Goal: Transaction & Acquisition: Purchase product/service

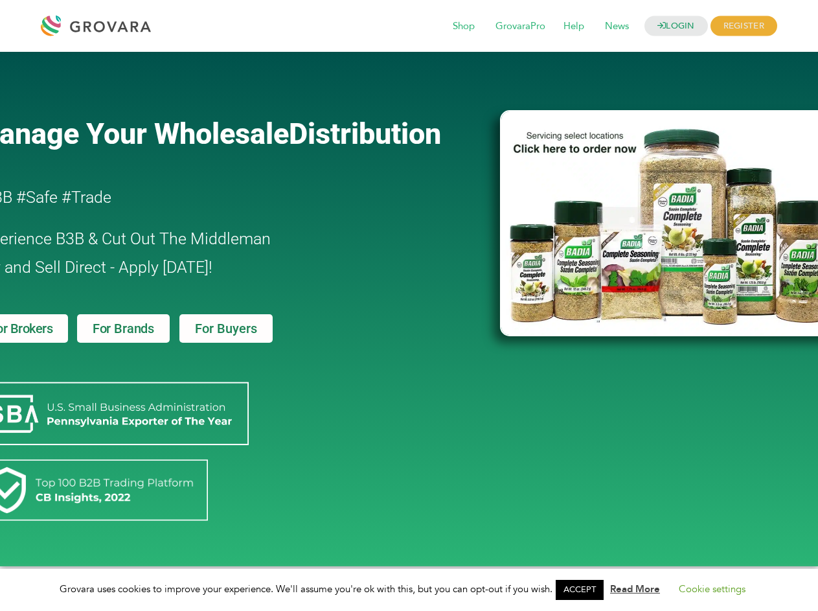
click at [583, 589] on link "ACCEPT" at bounding box center [580, 590] width 48 height 20
